Goal: Task Accomplishment & Management: Manage account settings

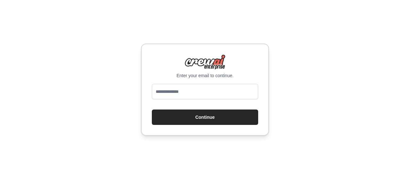
click at [205, 117] on button "Continue" at bounding box center [205, 117] width 106 height 15
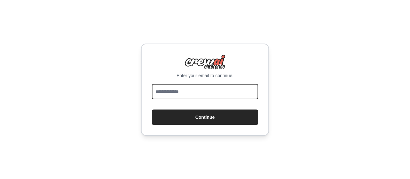
click at [173, 89] on input "email" at bounding box center [205, 91] width 106 height 15
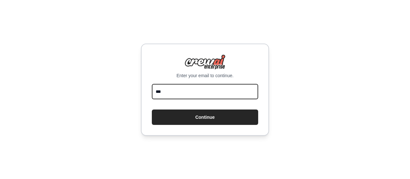
type input "**********"
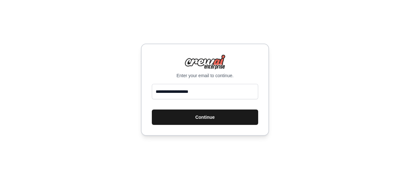
click at [203, 117] on button "Continue" at bounding box center [205, 117] width 106 height 15
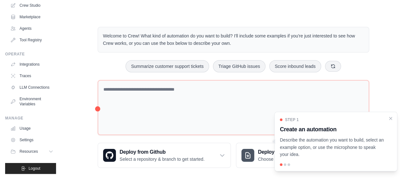
scroll to position [51, 0]
click at [24, 139] on link "Settings" at bounding box center [32, 140] width 48 height 10
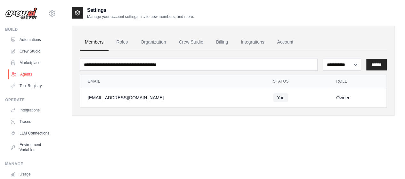
click at [28, 74] on link "Agents" at bounding box center [32, 74] width 48 height 10
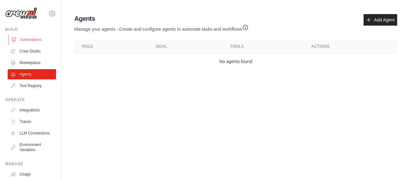
click at [29, 39] on link "Automations" at bounding box center [32, 40] width 48 height 10
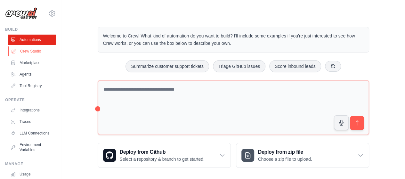
click at [29, 49] on link "Crew Studio" at bounding box center [32, 51] width 48 height 10
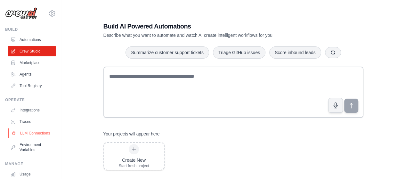
click at [29, 133] on link "LLM Connections" at bounding box center [32, 133] width 48 height 10
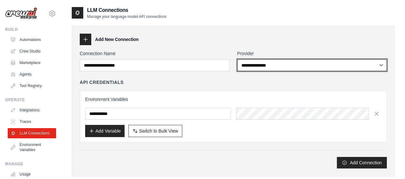
click at [360, 66] on select "**********" at bounding box center [312, 65] width 150 height 12
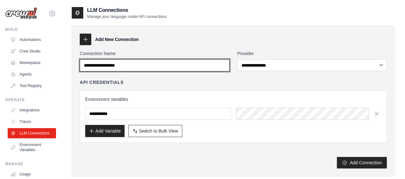
click at [175, 70] on input "Connection Name" at bounding box center [155, 65] width 150 height 12
type input "*"
type input "*******"
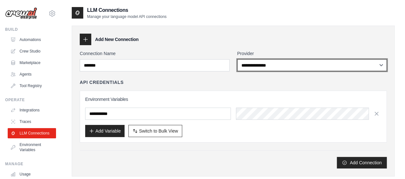
click at [350, 65] on select "**********" at bounding box center [312, 65] width 150 height 12
select select "******"
click at [237, 59] on select "**********" at bounding box center [312, 65] width 150 height 12
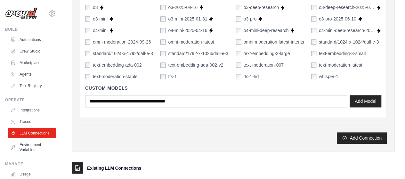
scroll to position [458, 0]
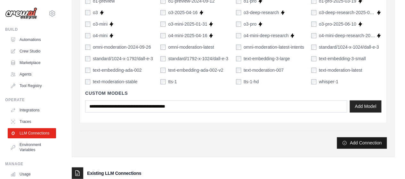
click at [365, 142] on button "Add Connection" at bounding box center [362, 143] width 50 height 12
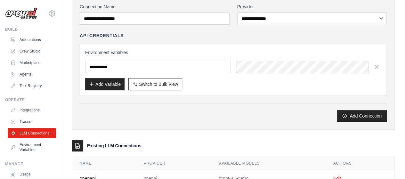
scroll to position [92, 0]
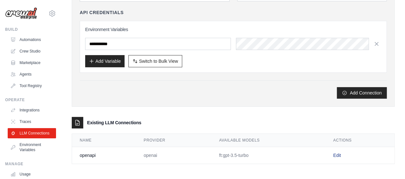
click at [336, 153] on link "Edit" at bounding box center [338, 155] width 8 height 5
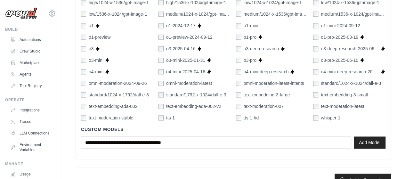
scroll to position [440, 0]
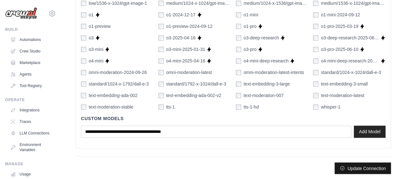
click at [367, 166] on button "Update Connection" at bounding box center [363, 168] width 56 height 12
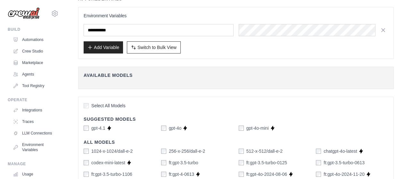
scroll to position [0, 0]
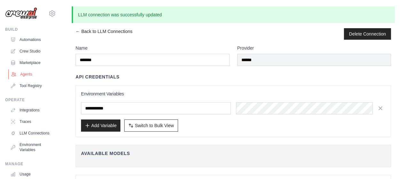
click at [26, 76] on link "Agents" at bounding box center [32, 74] width 48 height 10
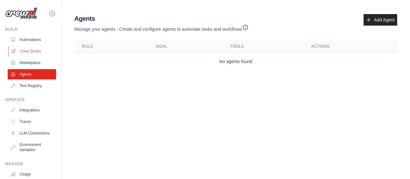
click at [29, 48] on link "Crew Studio" at bounding box center [32, 51] width 48 height 10
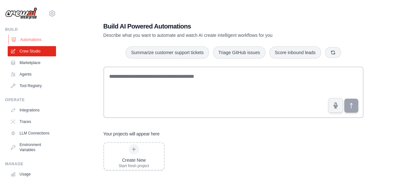
click at [29, 39] on link "Automations" at bounding box center [32, 40] width 48 height 10
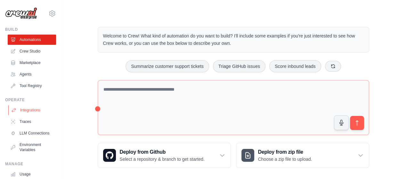
click at [30, 109] on link "Integrations" at bounding box center [32, 110] width 48 height 10
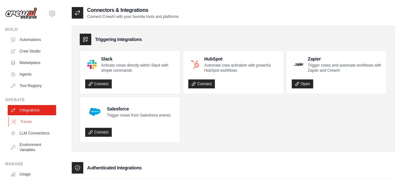
click at [27, 122] on link "Traces" at bounding box center [32, 122] width 48 height 10
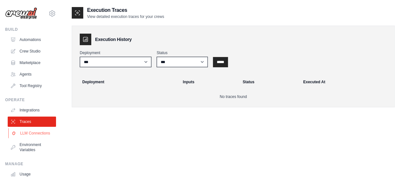
click at [31, 138] on link "LLM Connections" at bounding box center [32, 133] width 48 height 10
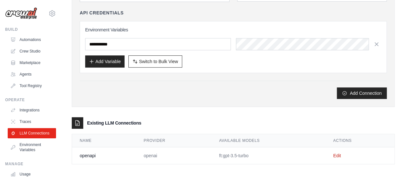
scroll to position [70, 0]
click at [40, 153] on link "Environment Variables" at bounding box center [32, 147] width 48 height 15
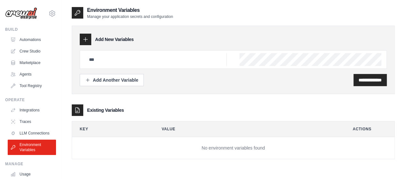
click at [237, 60] on div at bounding box center [233, 59] width 307 height 19
click at [141, 61] on input "text" at bounding box center [156, 59] width 142 height 13
